Goal: Transaction & Acquisition: Purchase product/service

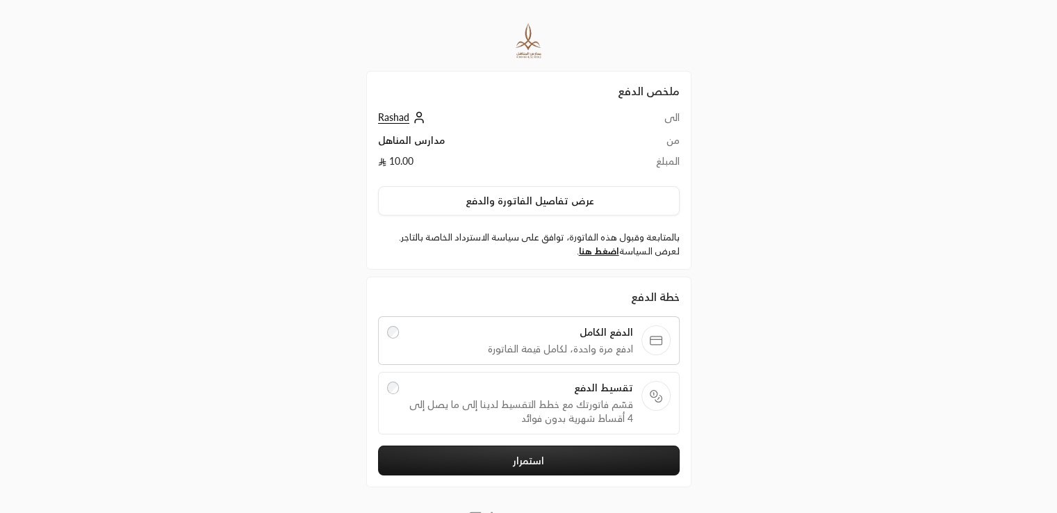
click at [544, 405] on span "قسّم فاتورتك مع خطط التقسيط لدينا إلى ما يصل إلى 4 أقساط شهرية بدون فوائد" at bounding box center [520, 412] width 226 height 28
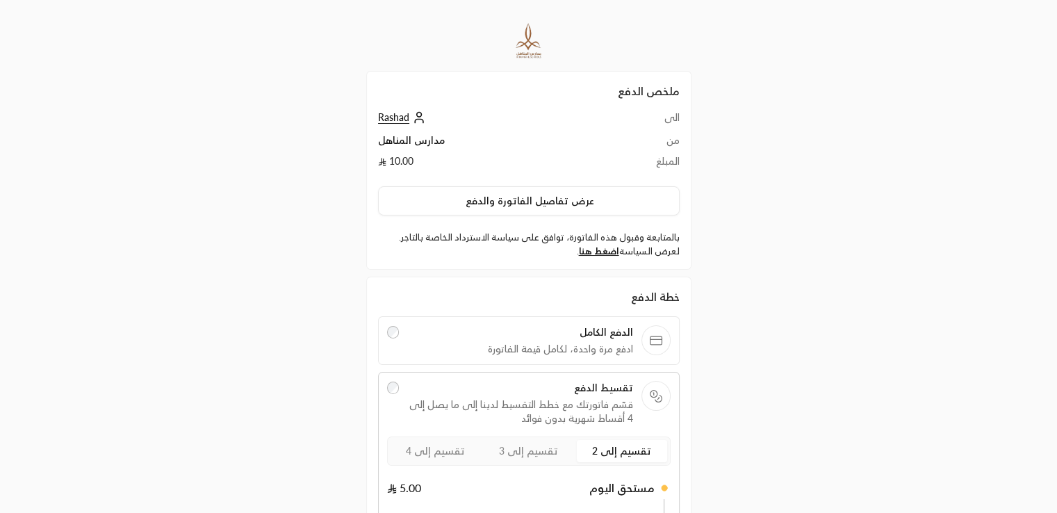
click at [520, 355] on div "الدفع الكامل ادفع مرة واحدة، لكامل قيمة الفاتورة" at bounding box center [529, 340] width 302 height 49
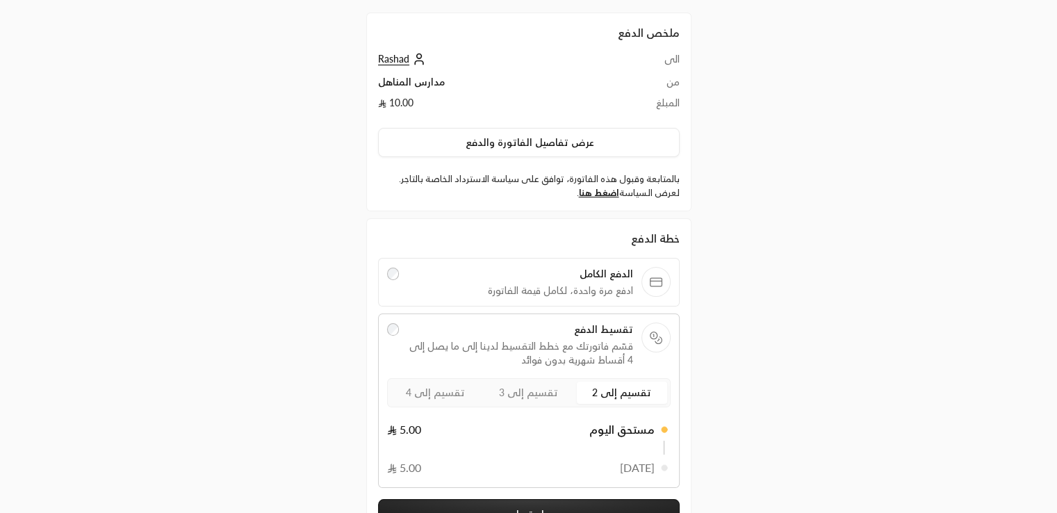
click at [482, 272] on span "الدفع الكامل" at bounding box center [520, 274] width 226 height 14
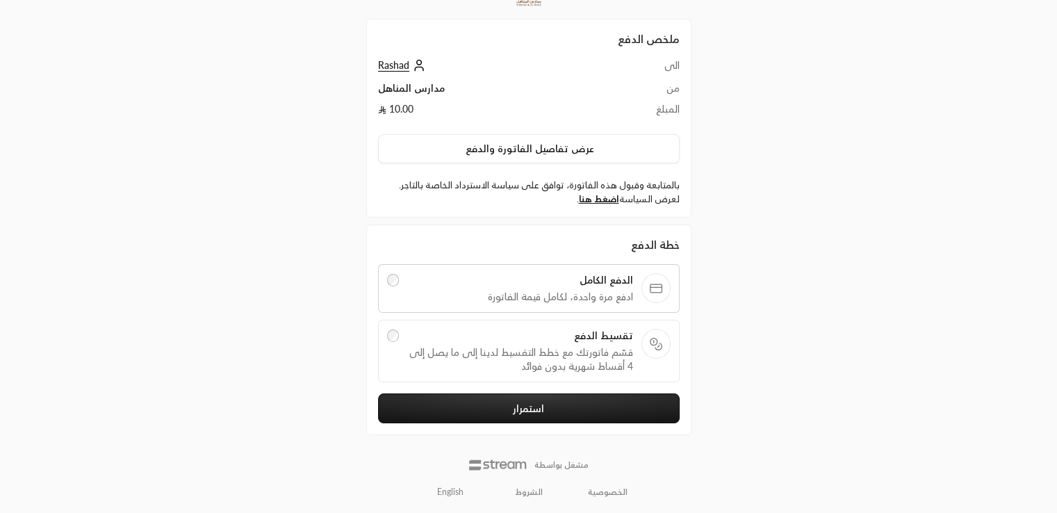
click at [494, 401] on button "استمرار" at bounding box center [529, 408] width 302 height 30
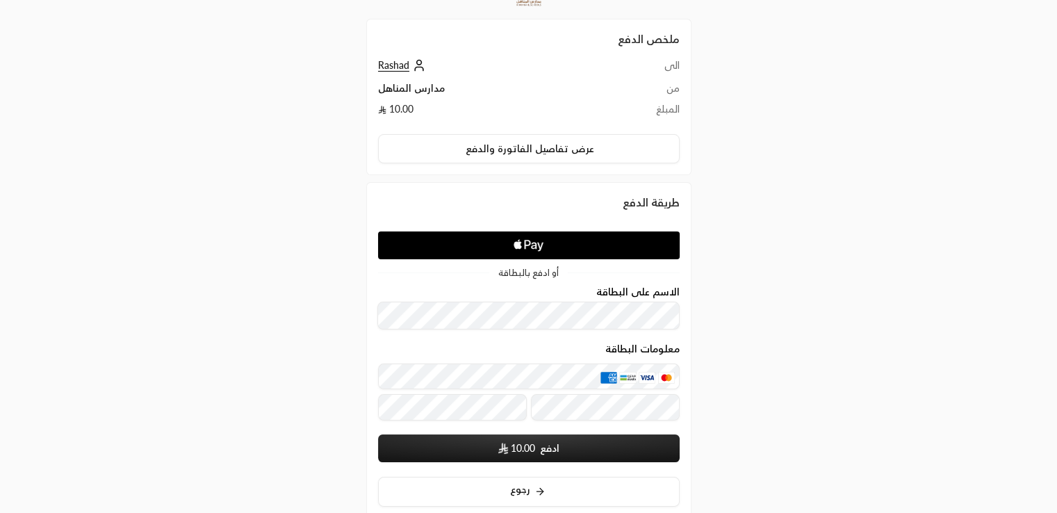
click at [935, 201] on div "ملخص الدفع الى Rashad من مدارس المناهل المبلغ 10.00 عرض تفاصيل الفاتورة والدفع …" at bounding box center [528, 273] width 1057 height 650
click at [394, 348] on div "معلومات البطاقة" at bounding box center [529, 351] width 302 height 16
click at [721, 365] on div "ملخص الدفع الى Rashad من مدارس المناهل المبلغ 10.00 عرض تفاصيل الفاتورة والدفع …" at bounding box center [528, 273] width 529 height 650
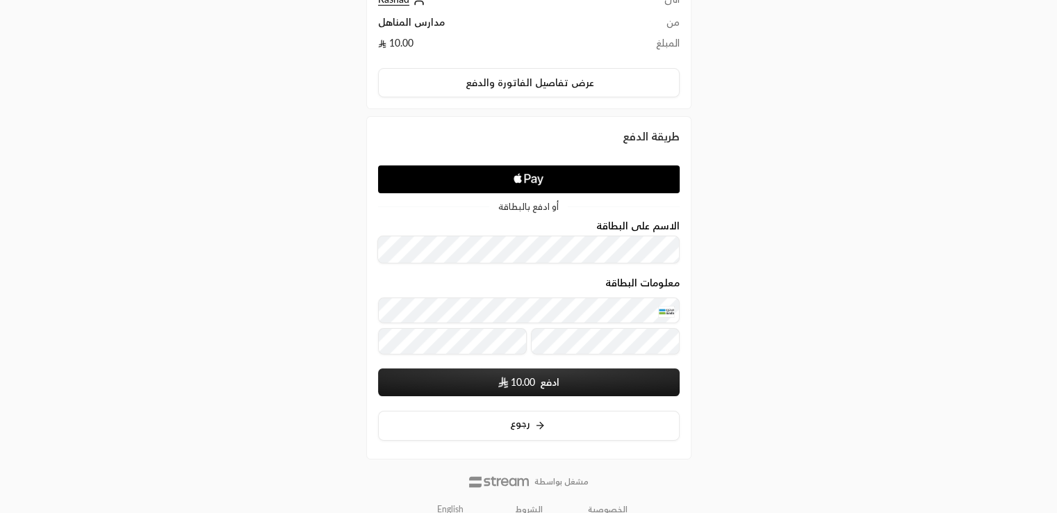
scroll to position [121, 0]
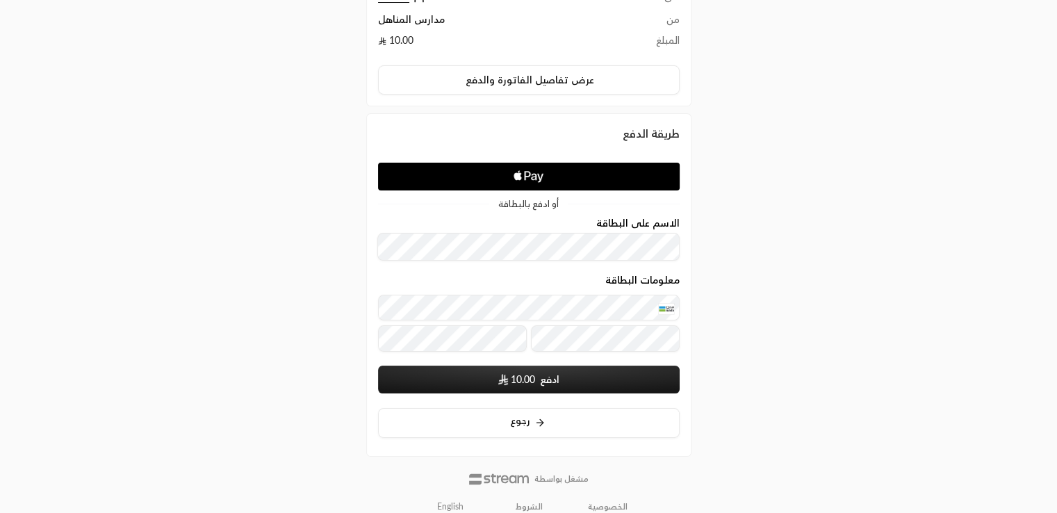
click at [648, 373] on button "ادفع 10.00" at bounding box center [529, 380] width 302 height 28
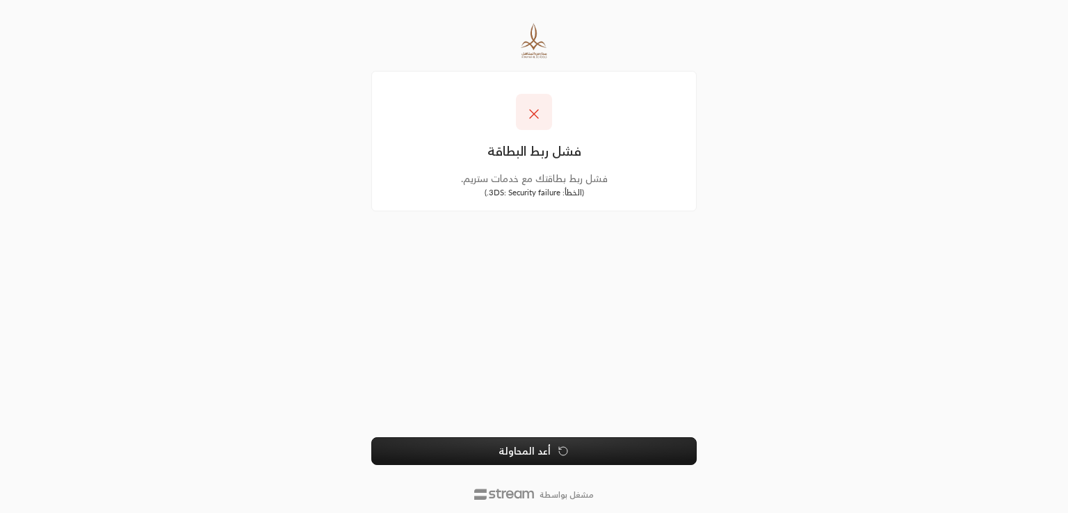
click at [979, 218] on div "فشل ربط البطاقة فشل ربط بطاقتك مع خدمات ستريم. ( الخطأ : 3DS: Security failure.…" at bounding box center [534, 256] width 1068 height 513
